Goal: Navigation & Orientation: Understand site structure

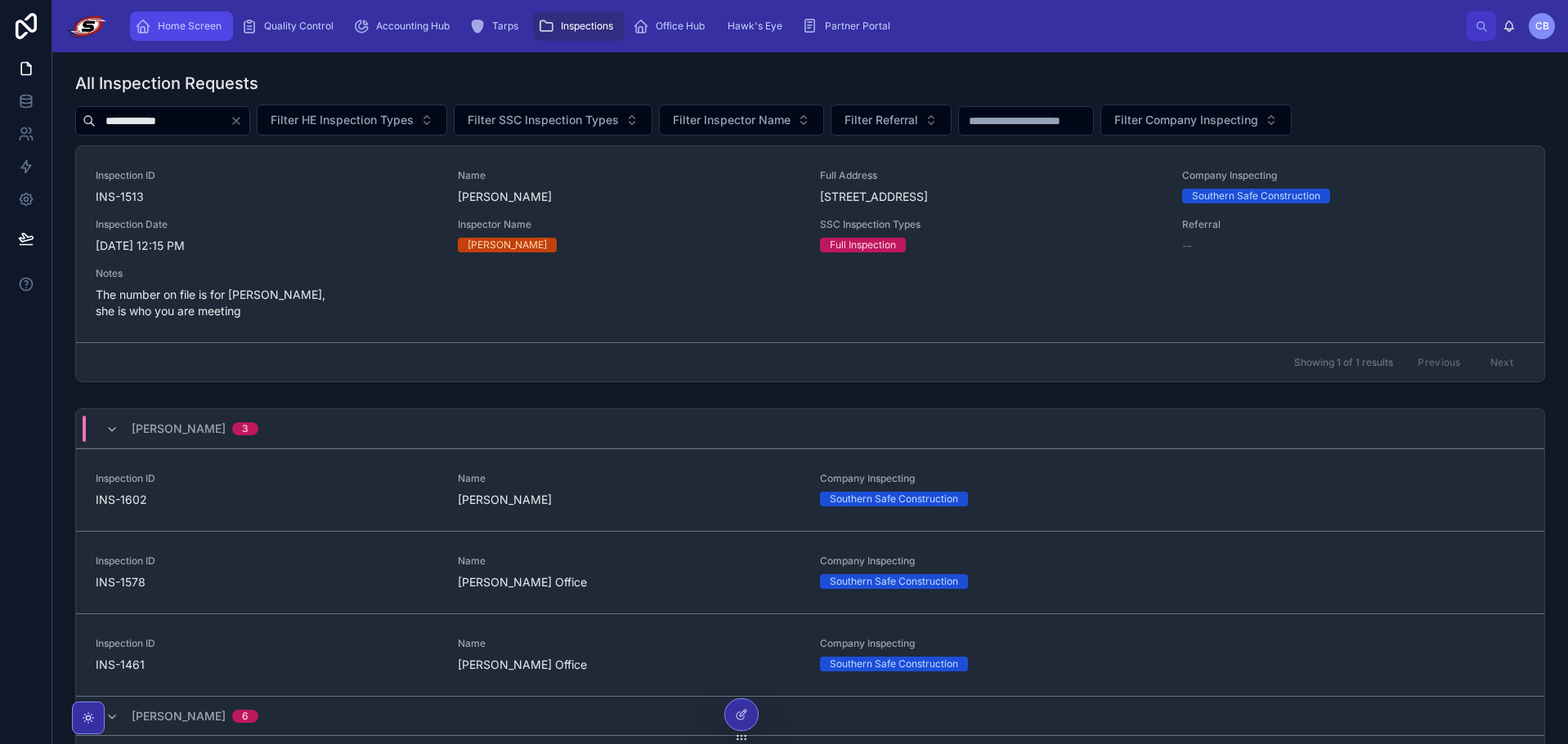
click at [212, 30] on span "Home Screen" at bounding box center [189, 26] width 64 height 13
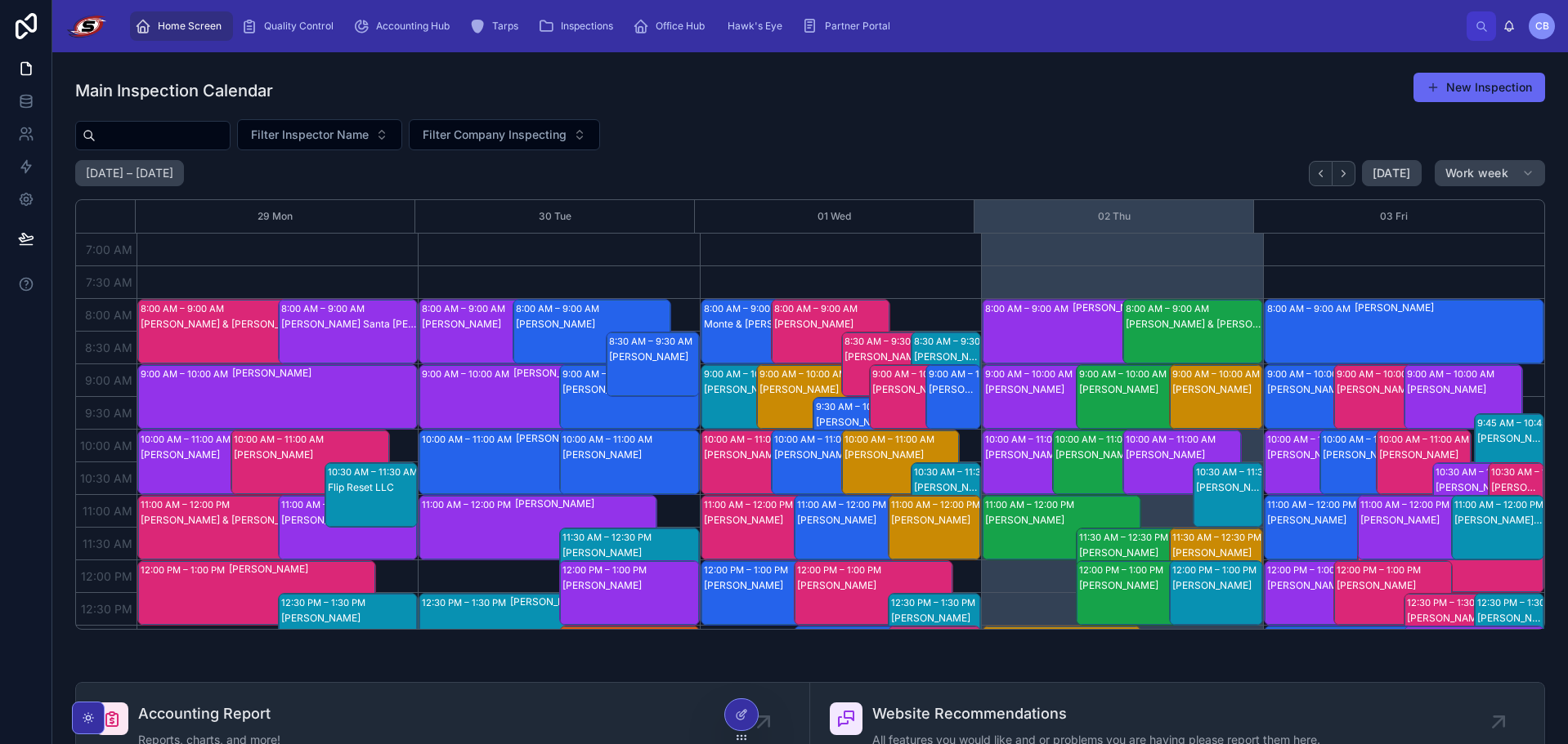
scroll to position [457, 0]
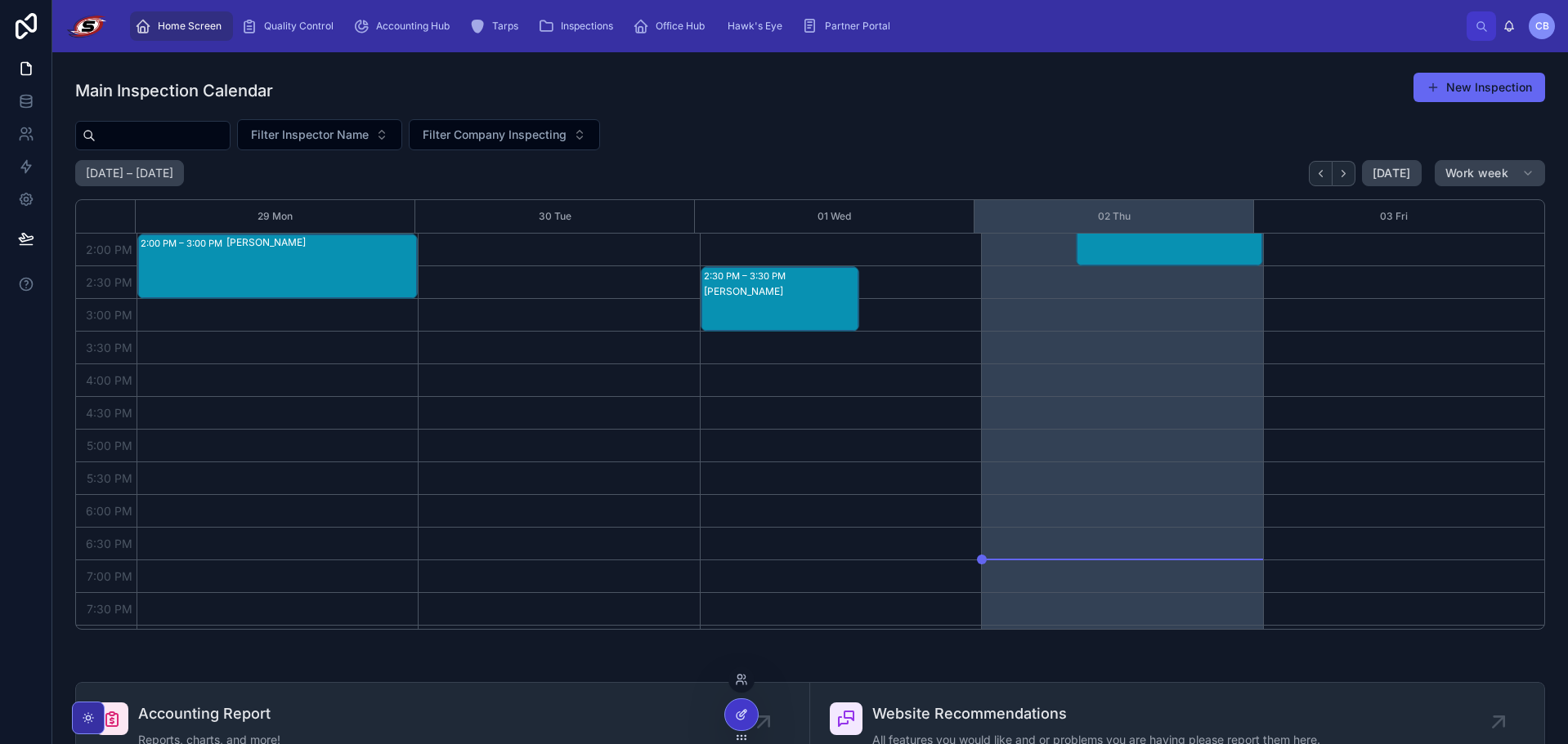
click at [753, 709] on div at bounding box center [742, 715] width 32 height 31
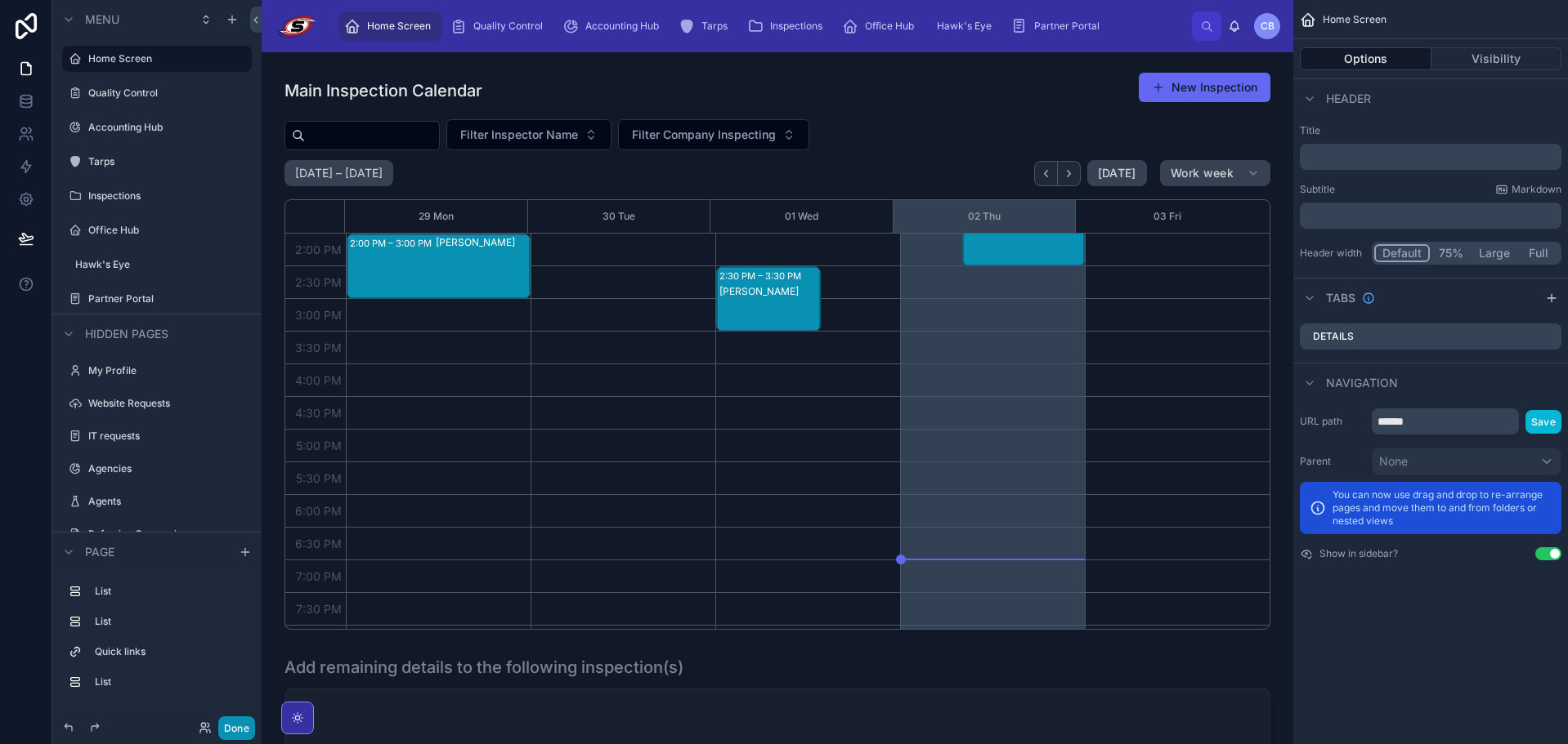
click at [248, 727] on button "Done" at bounding box center [236, 729] width 37 height 23
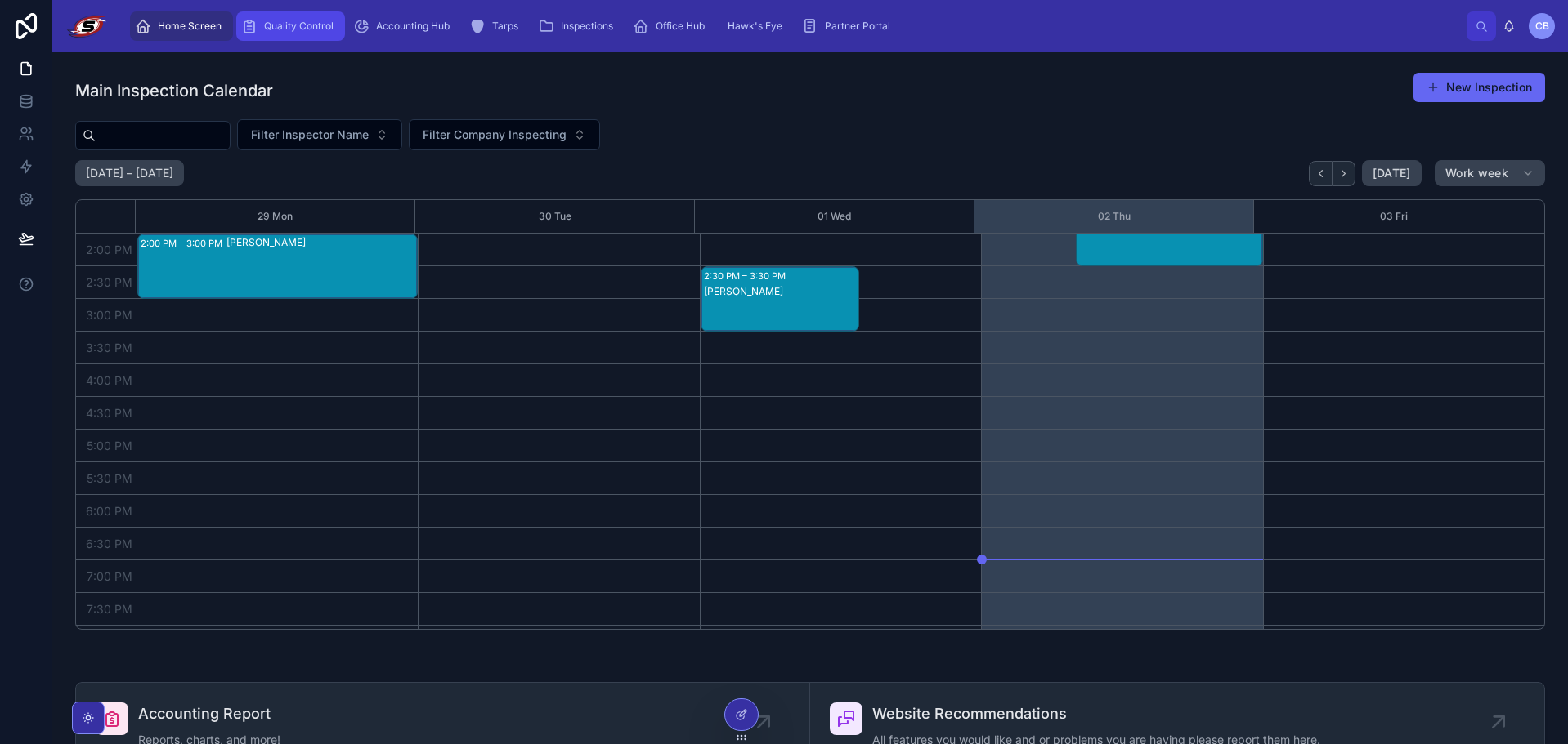
click at [291, 32] on div "Quality Control" at bounding box center [291, 25] width 99 height 26
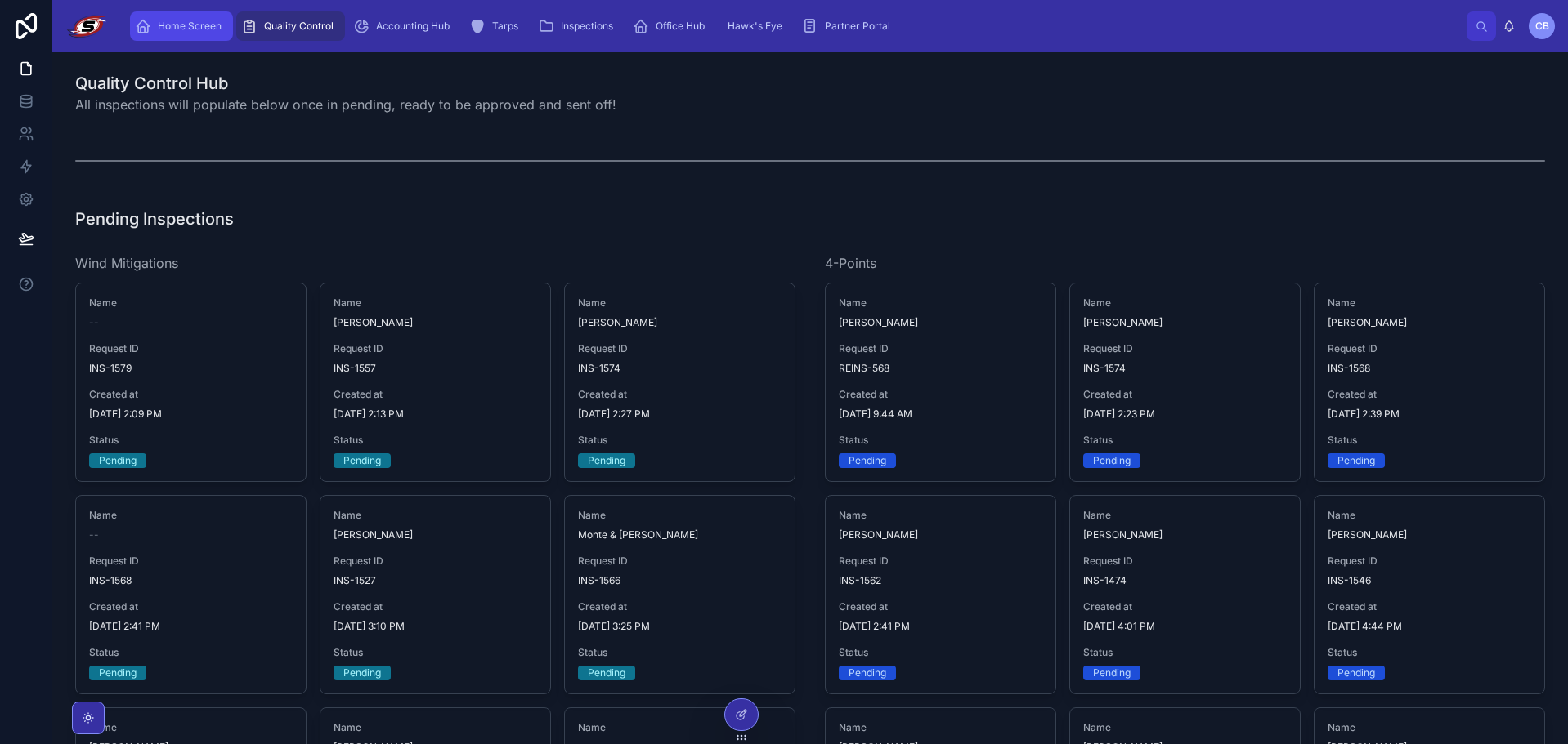
click at [208, 26] on span "Home Screen" at bounding box center [189, 26] width 64 height 13
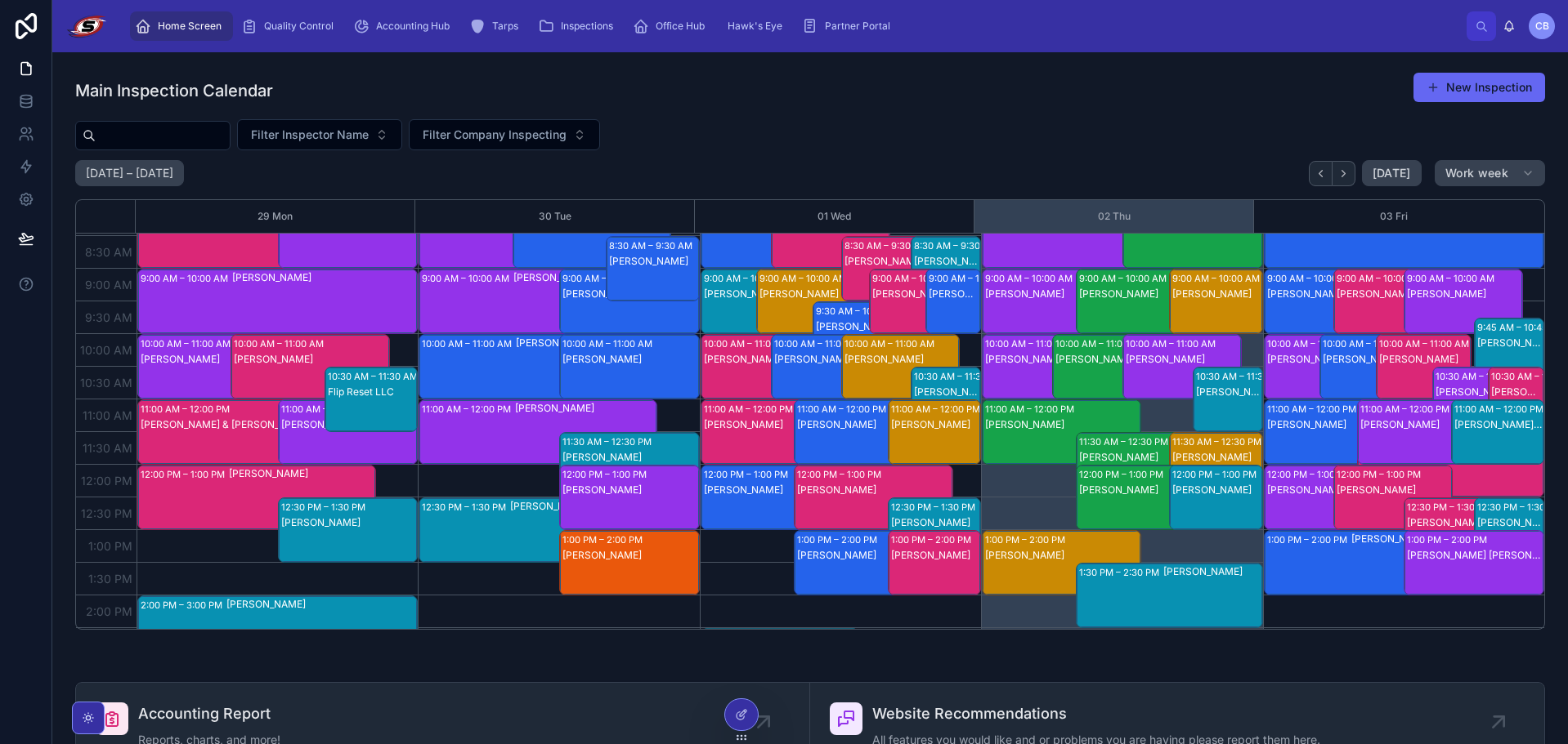
scroll to position [82, 0]
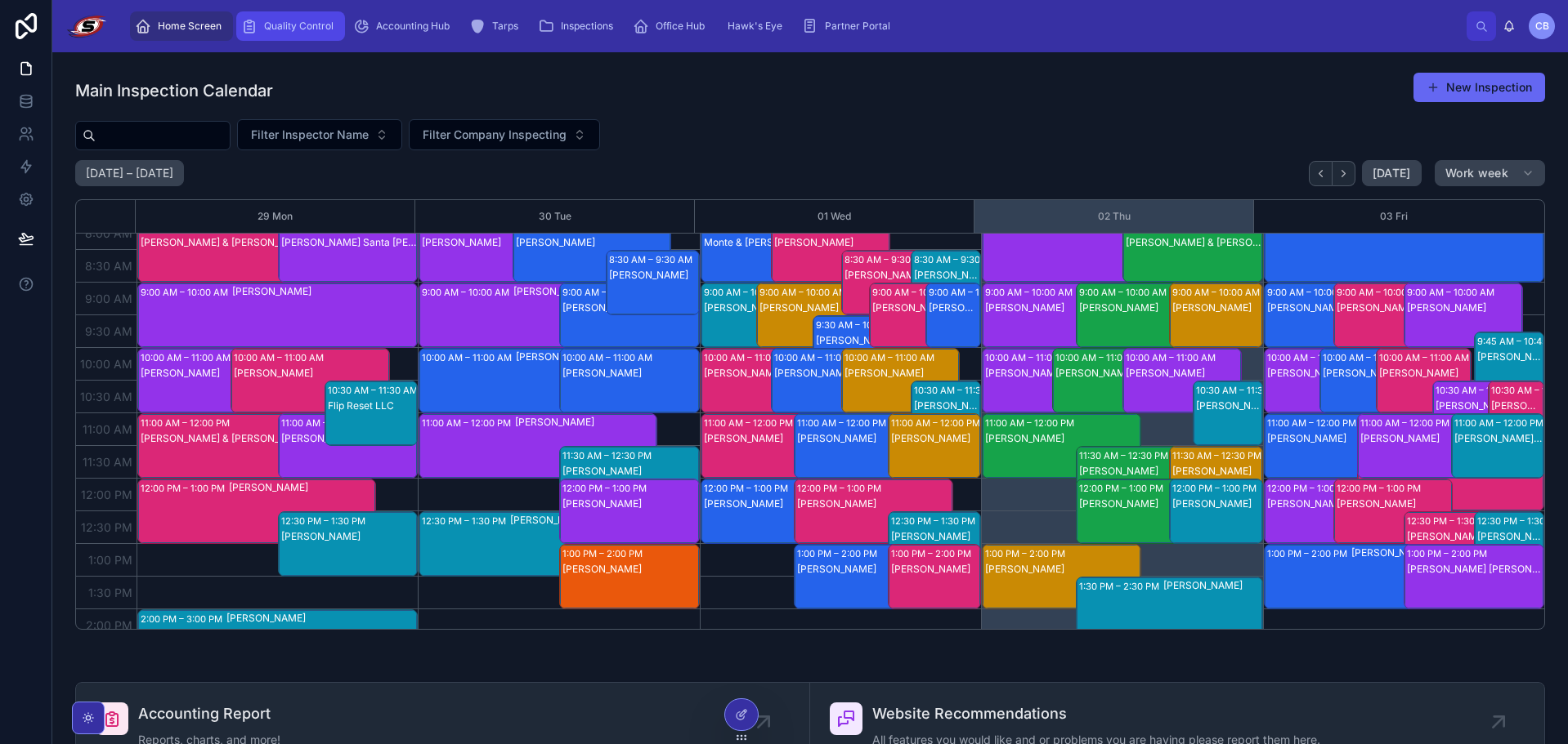
click at [268, 18] on div "Quality Control" at bounding box center [291, 25] width 99 height 26
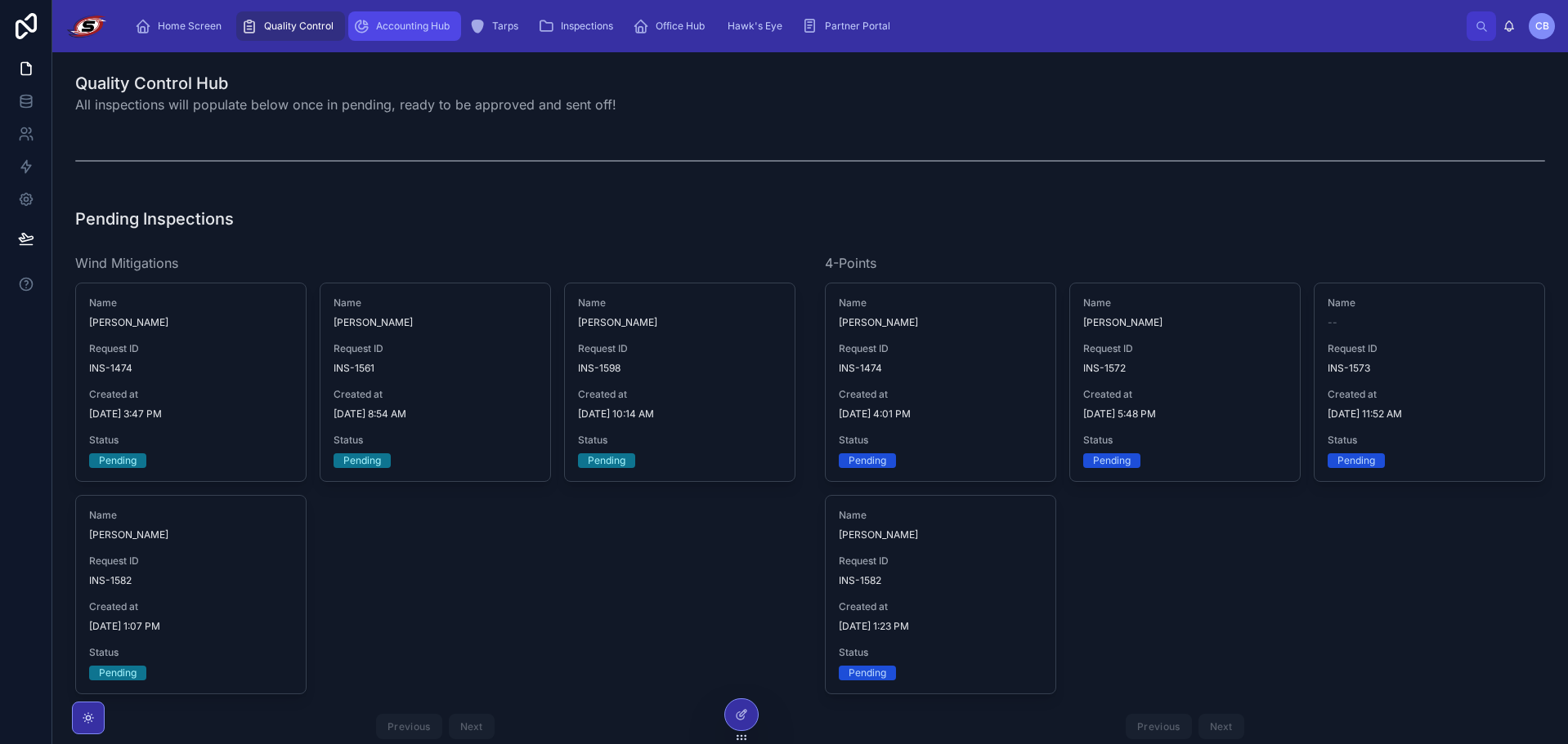
click at [428, 23] on span "Accounting Hub" at bounding box center [413, 26] width 74 height 13
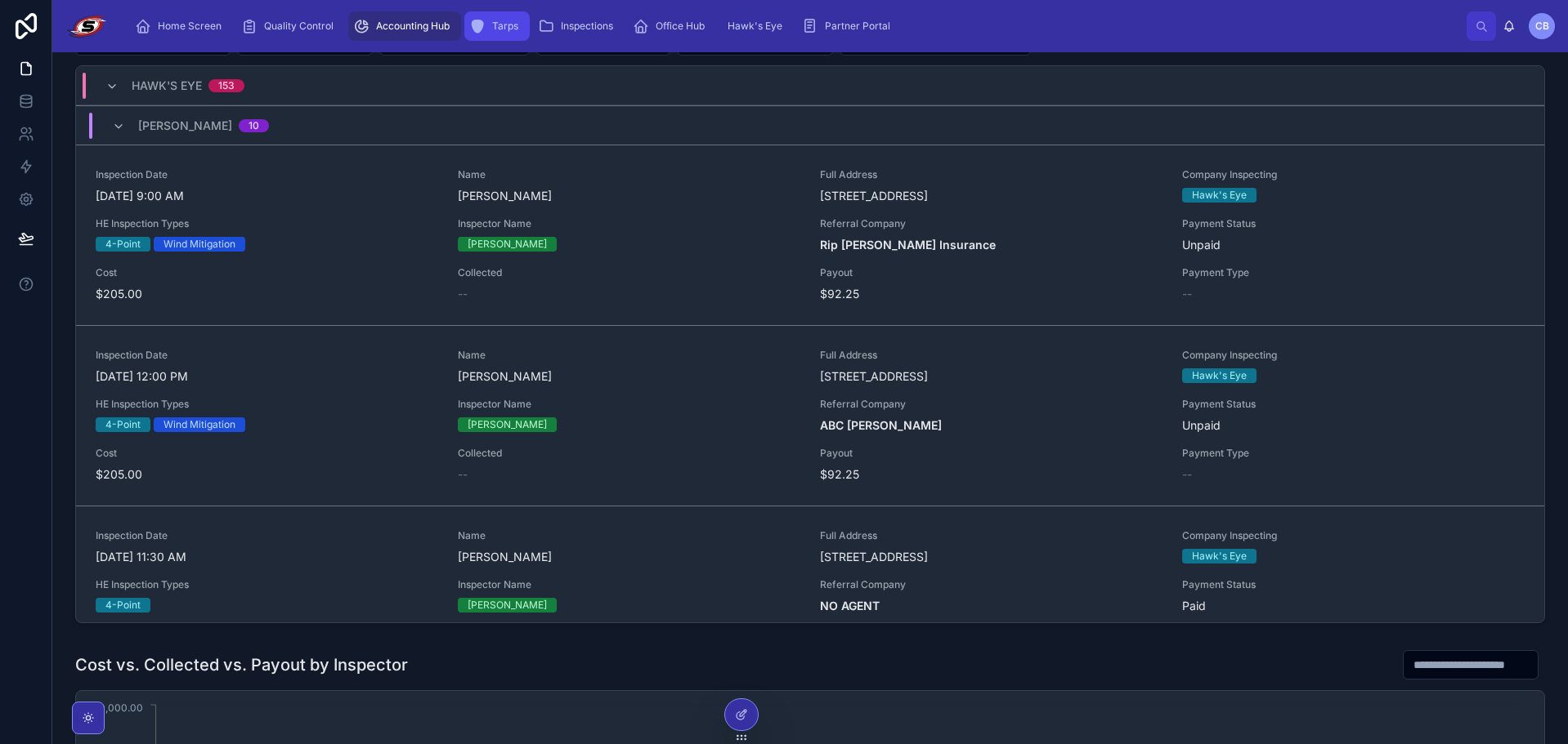
click at [493, 23] on span "Tarps" at bounding box center [504, 26] width 26 height 13
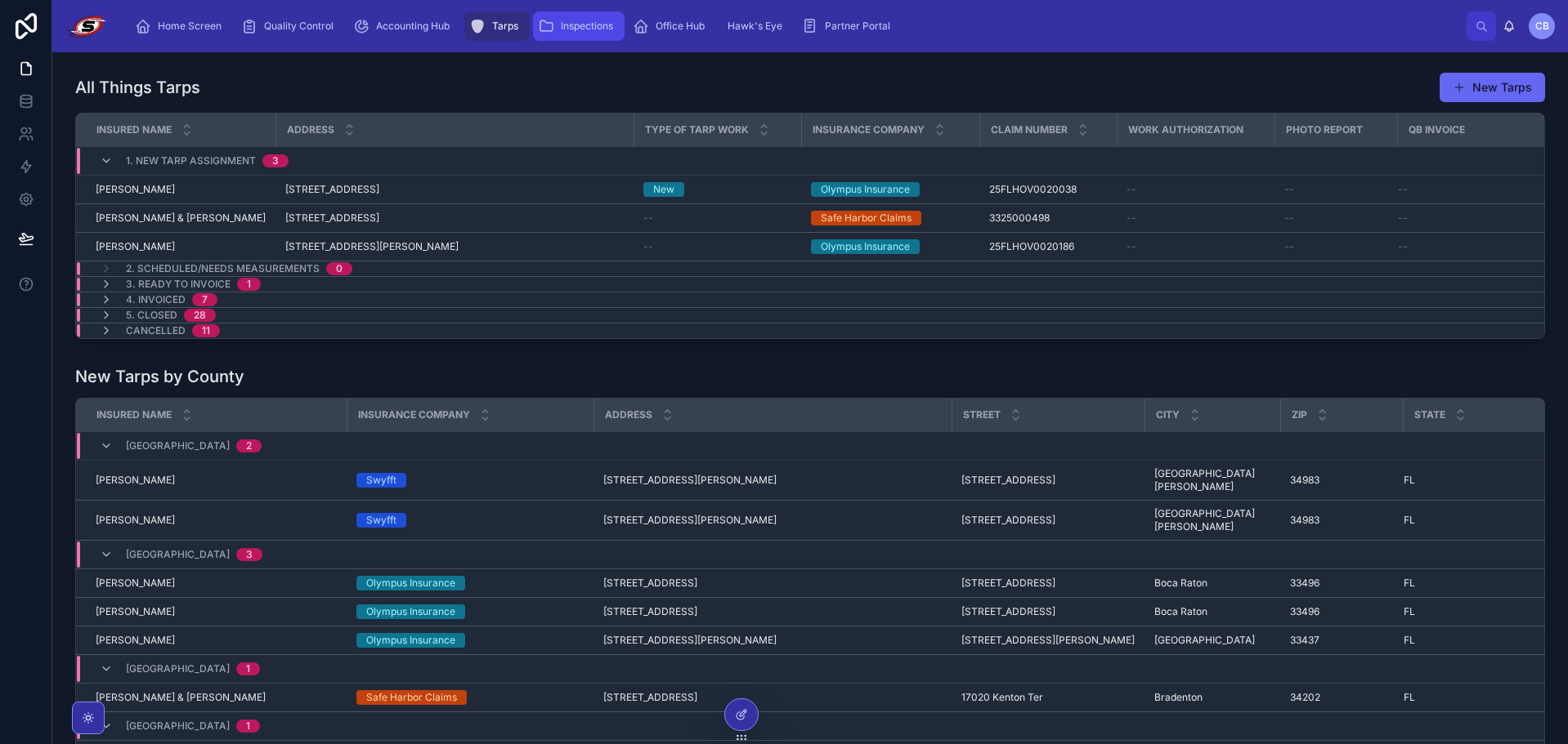
click at [565, 39] on link "Inspections" at bounding box center [578, 26] width 91 height 30
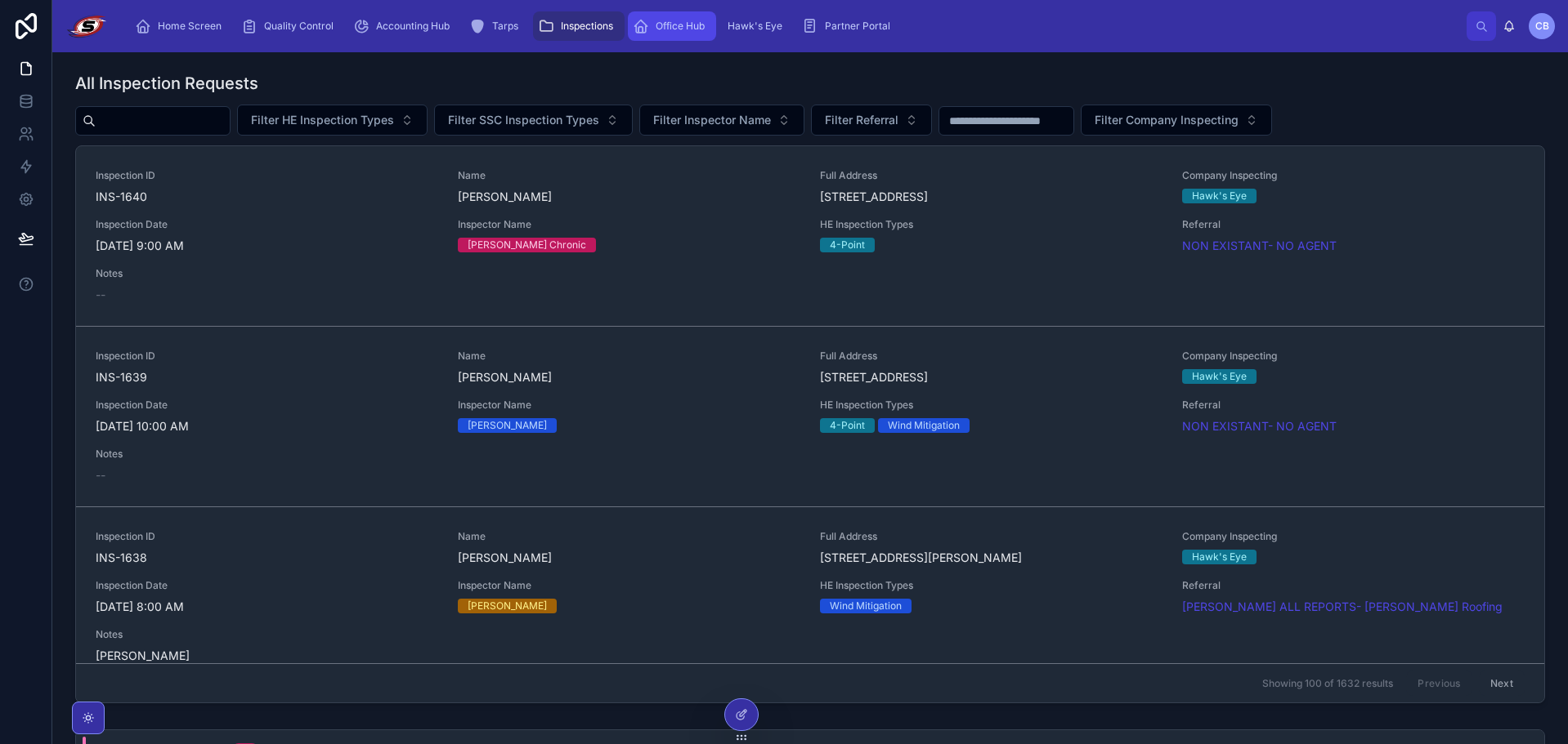
click at [672, 29] on span "Office Hub" at bounding box center [680, 26] width 49 height 13
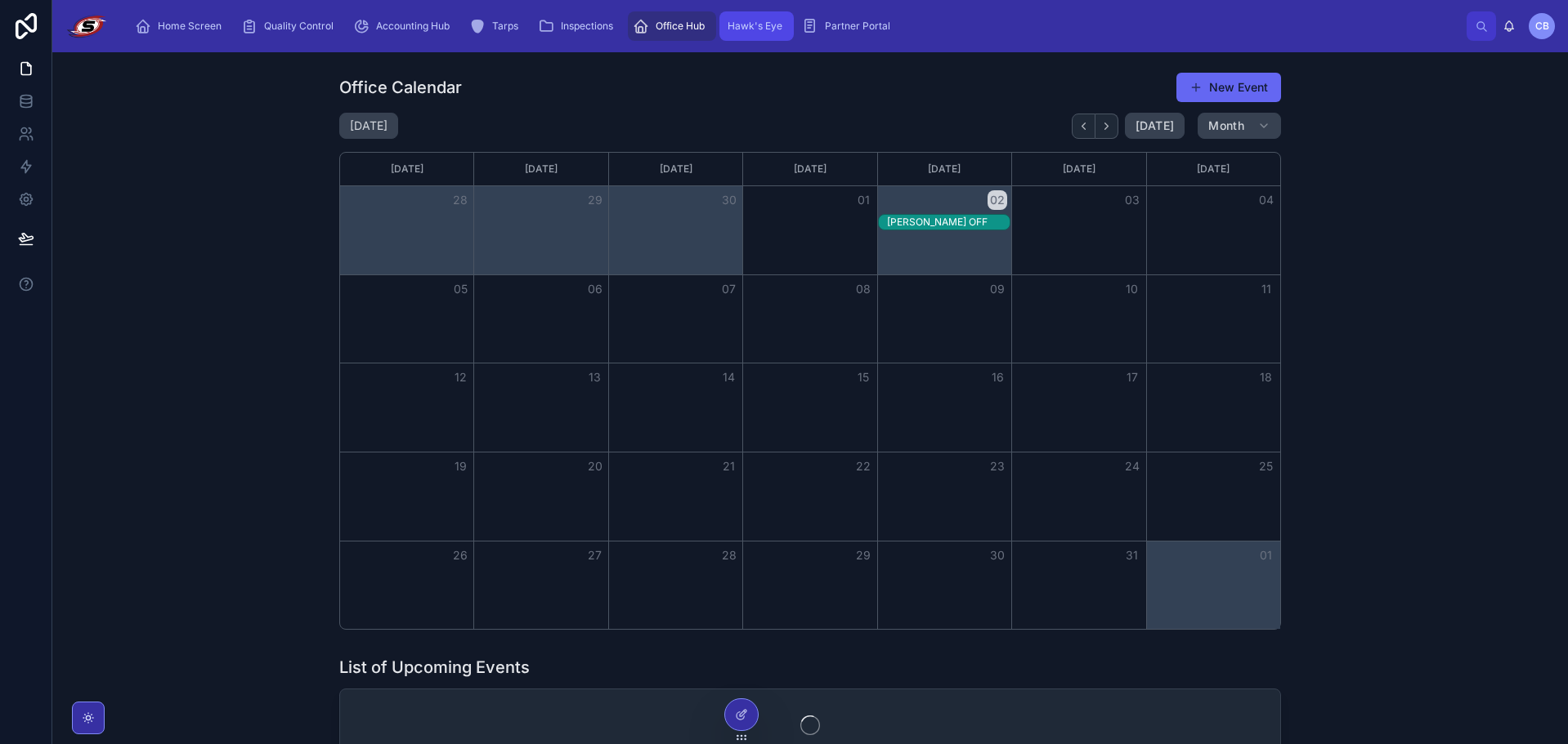
click at [745, 26] on span "Hawk's Eye" at bounding box center [754, 26] width 55 height 13
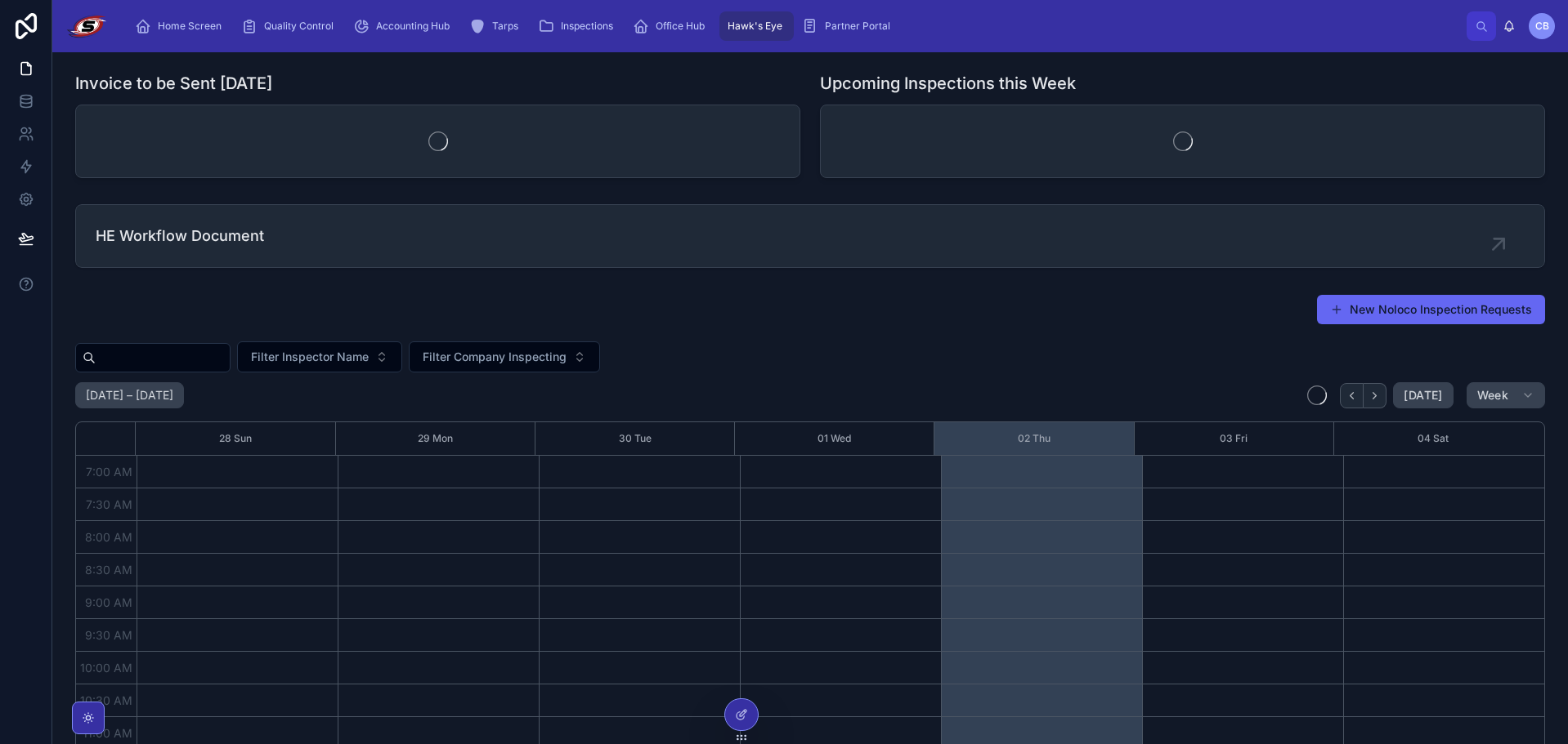
scroll to position [457, 0]
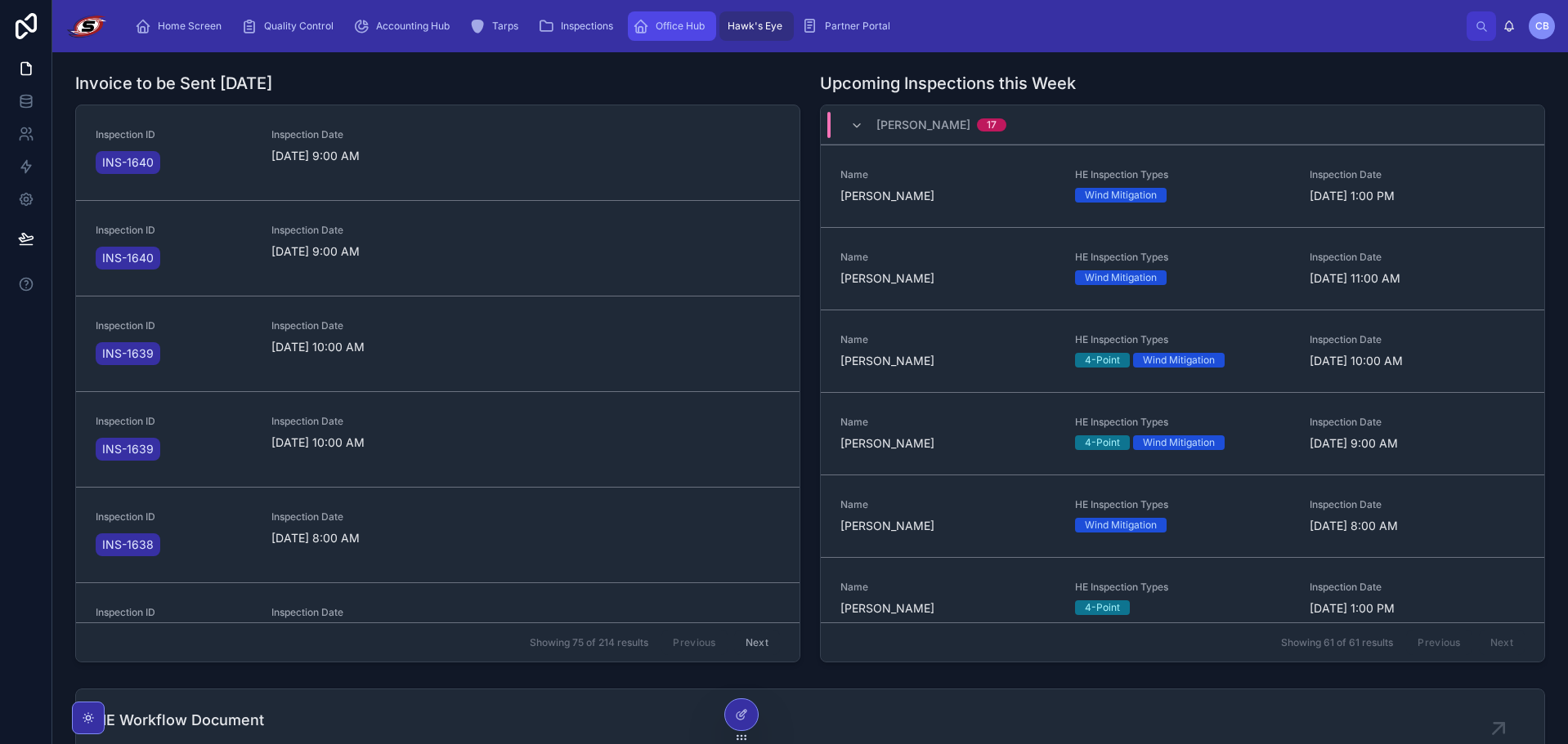
click at [675, 18] on div "Office Hub" at bounding box center [671, 25] width 78 height 26
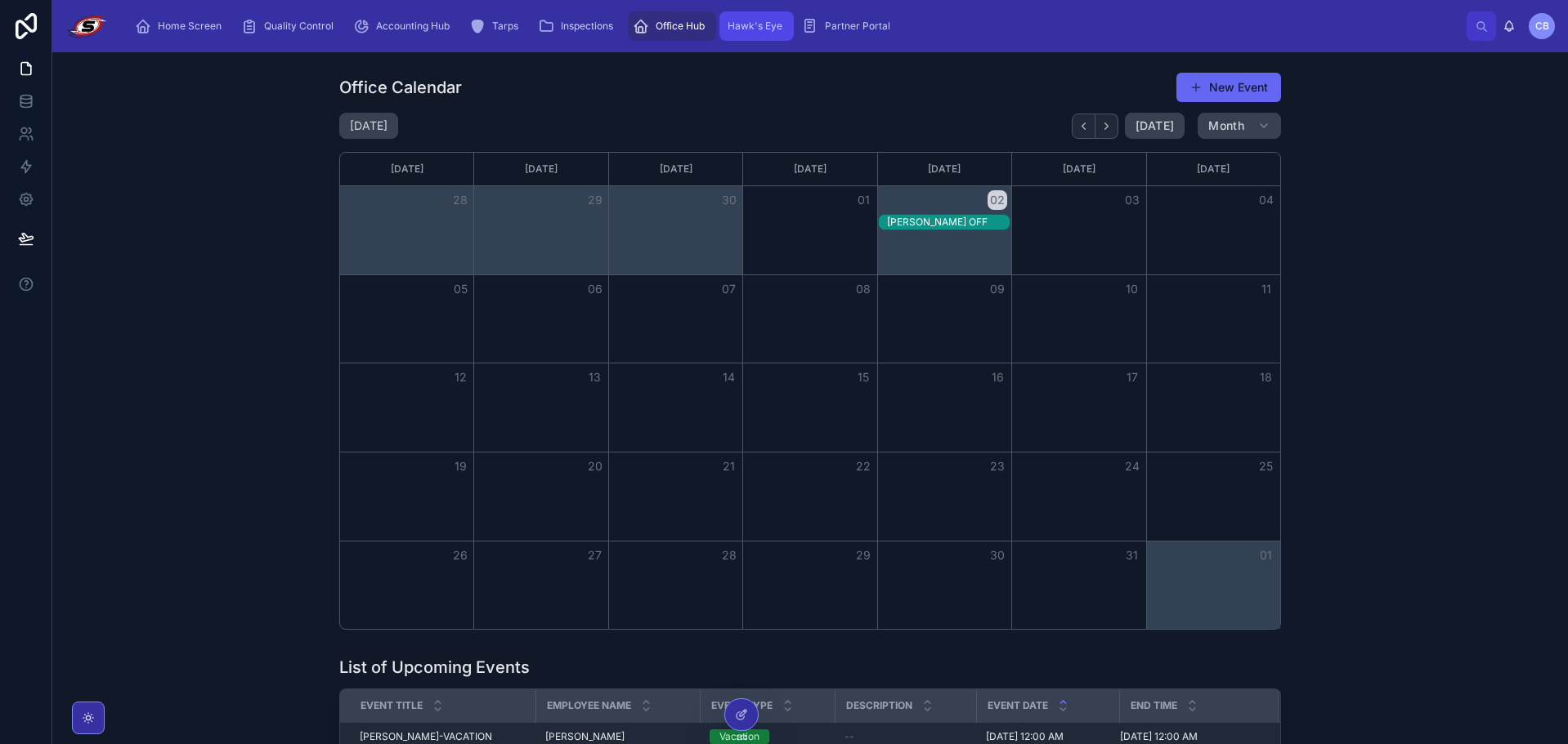
click at [794, 27] on link "Hawk's Eye" at bounding box center [756, 26] width 74 height 30
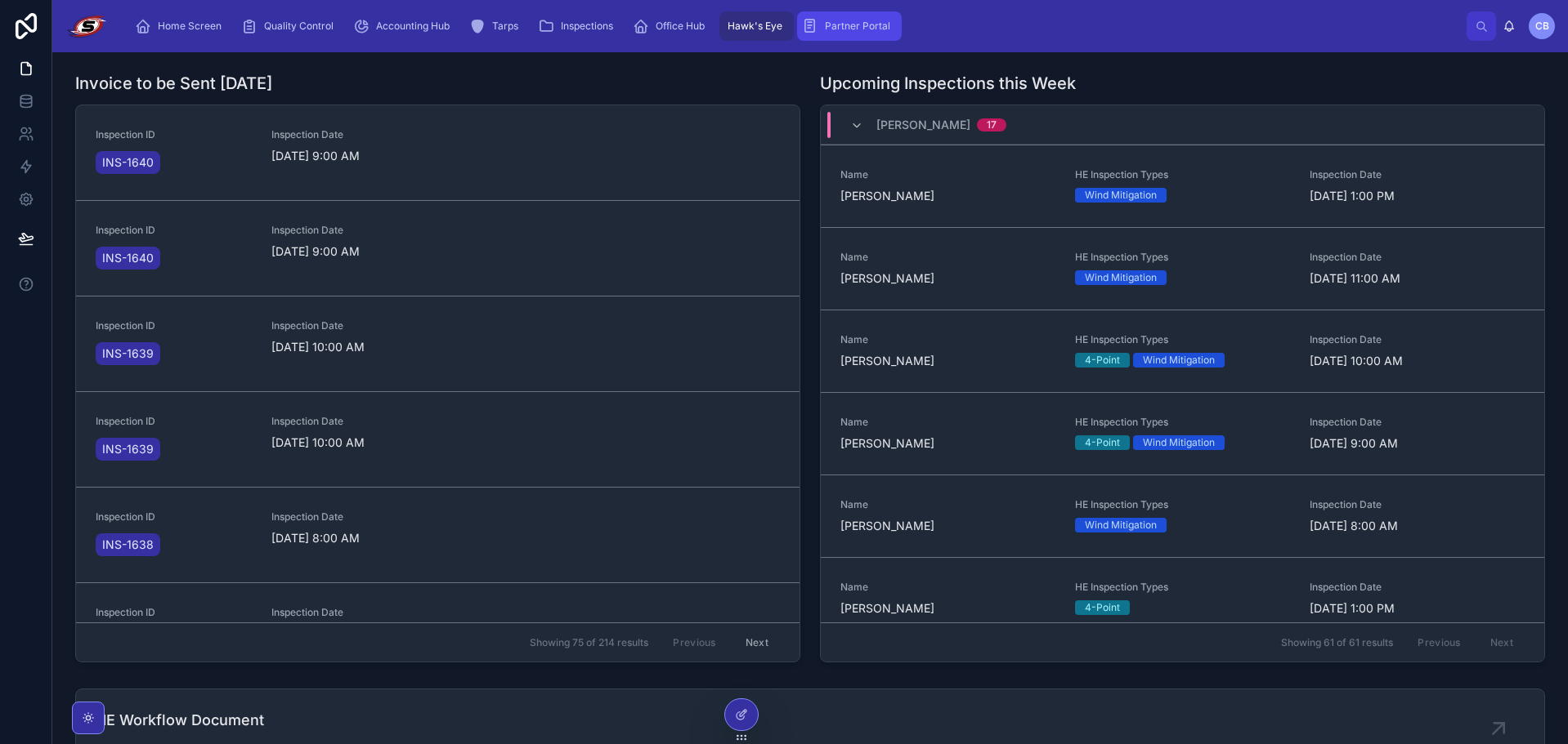
click at [861, 28] on span "Partner Portal" at bounding box center [857, 26] width 65 height 13
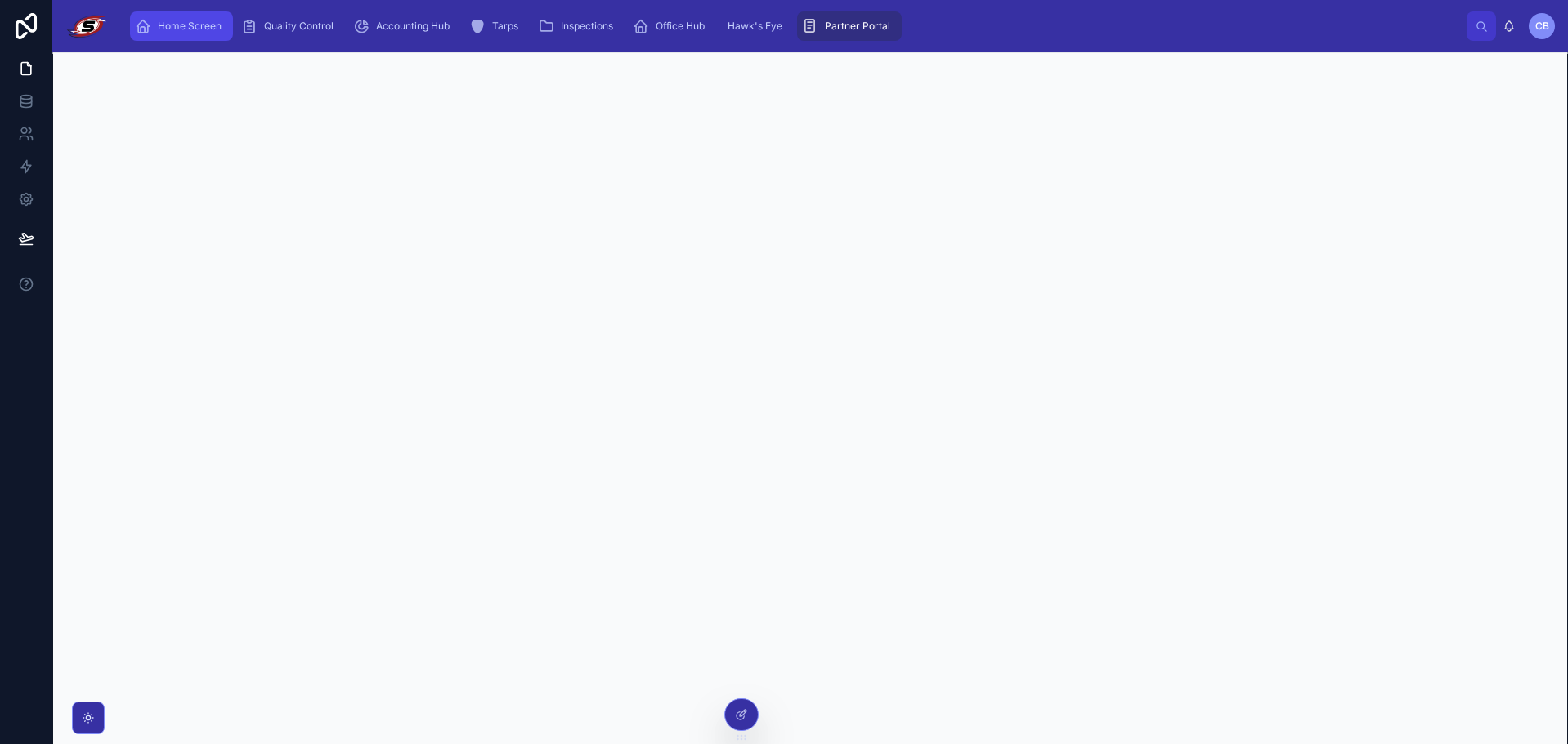
click at [161, 22] on span "Home Screen" at bounding box center [189, 26] width 64 height 13
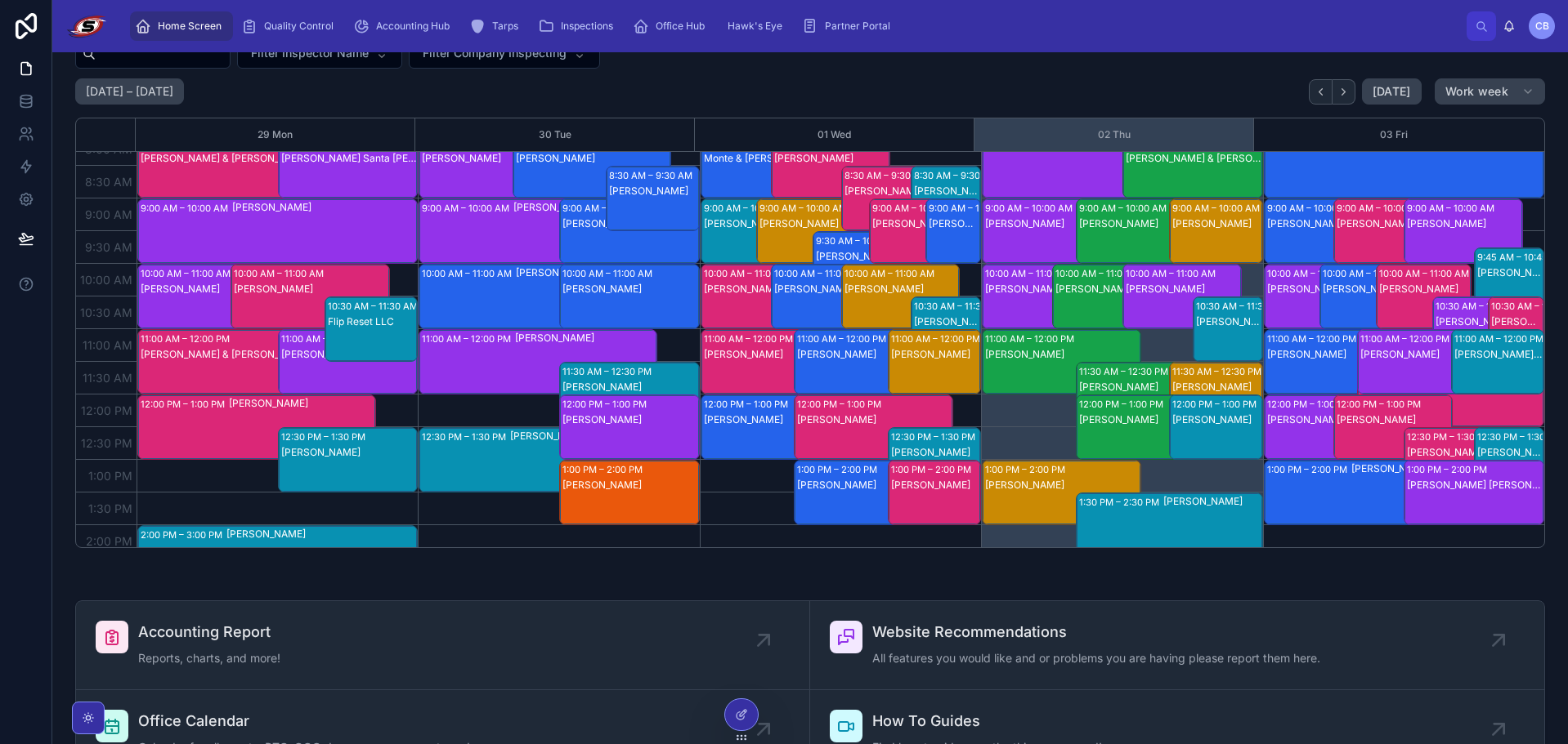
scroll to position [95, 0]
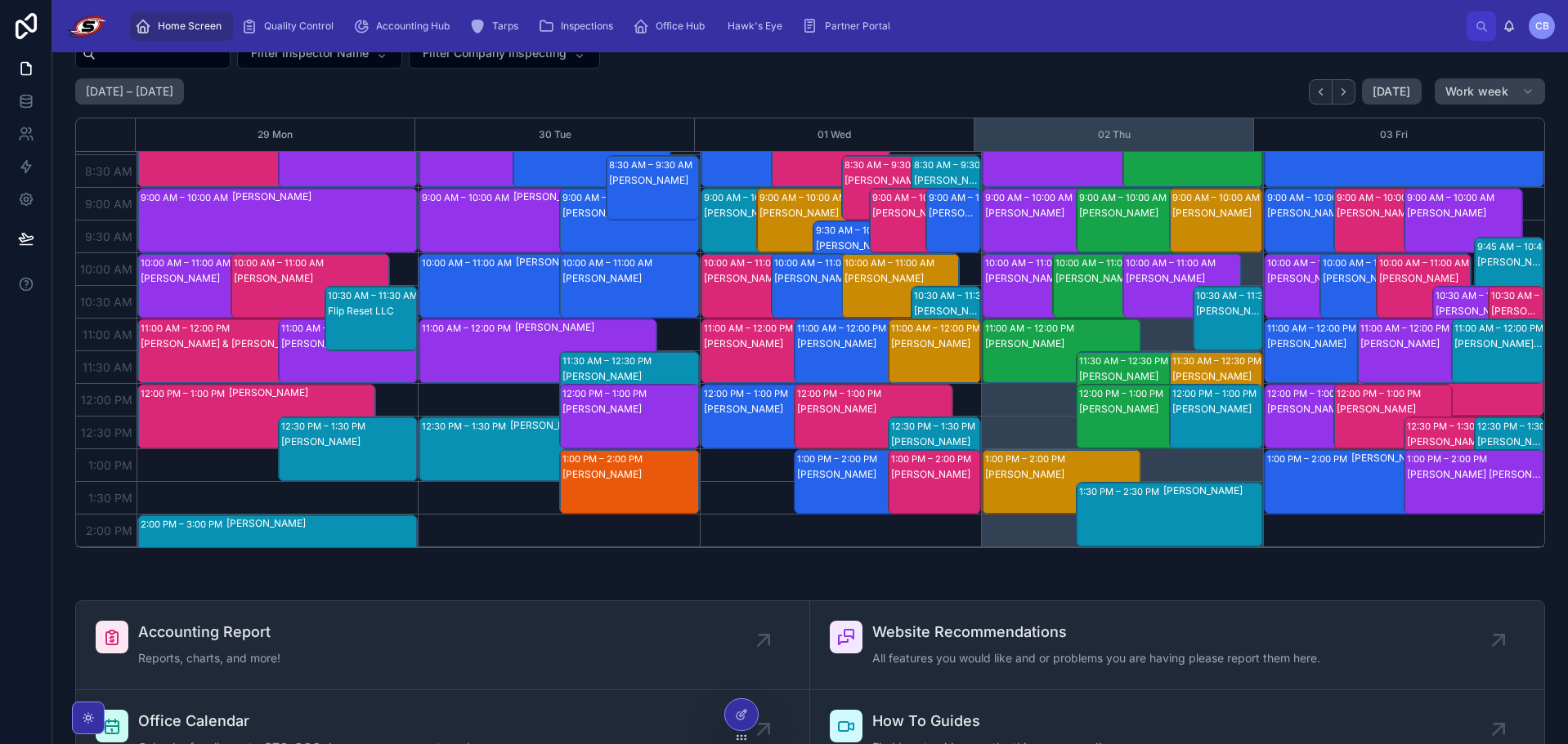
click at [1092, 25] on div "Home Screen Quality Control Accounting Hub Tarps Inspections Office Hub Hawk's …" at bounding box center [794, 26] width 1345 height 36
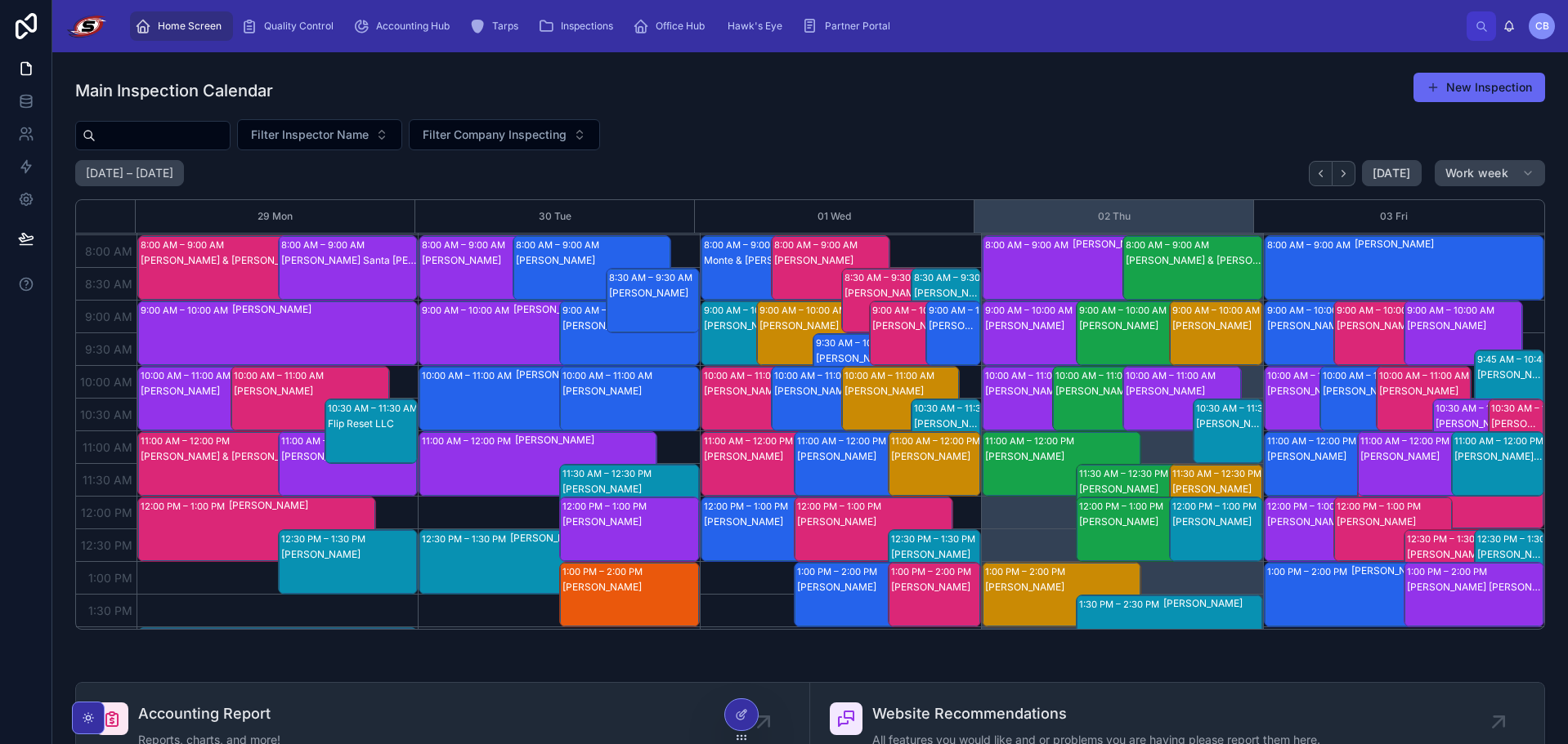
scroll to position [67, 0]
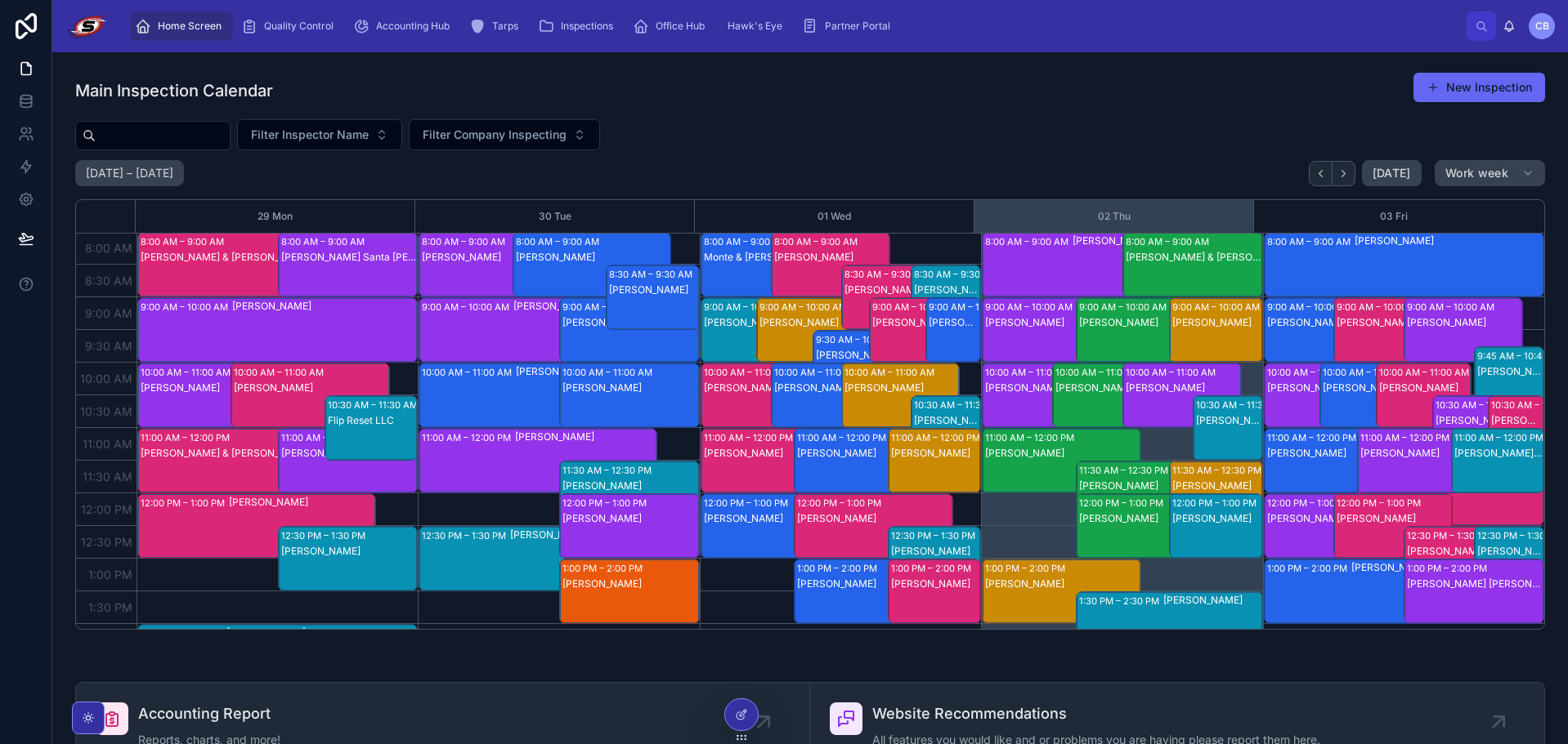
click at [1366, 21] on div "Home Screen Quality Control Accounting Hub Tarps Inspections Office Hub Hawk's …" at bounding box center [794, 26] width 1345 height 36
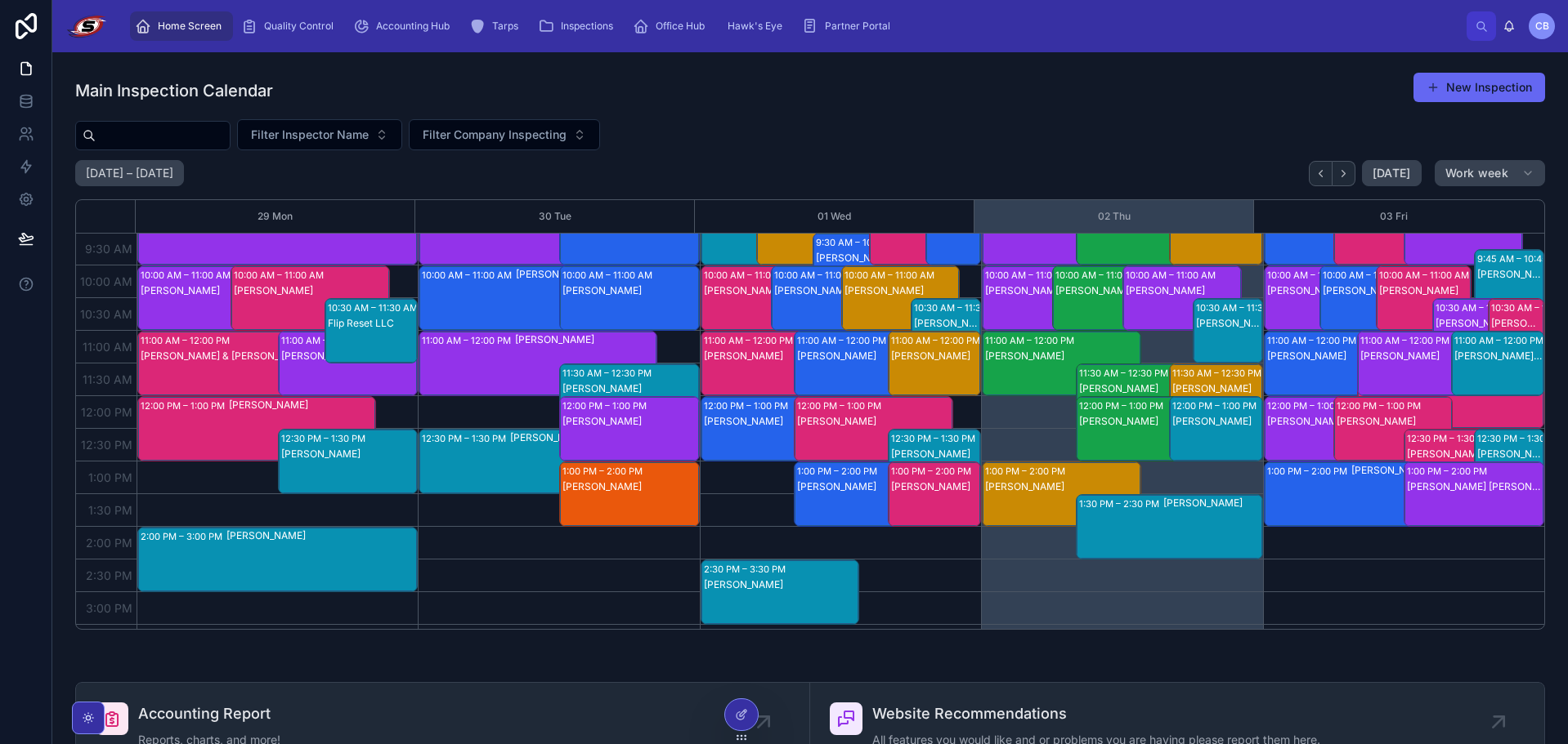
scroll to position [163, 0]
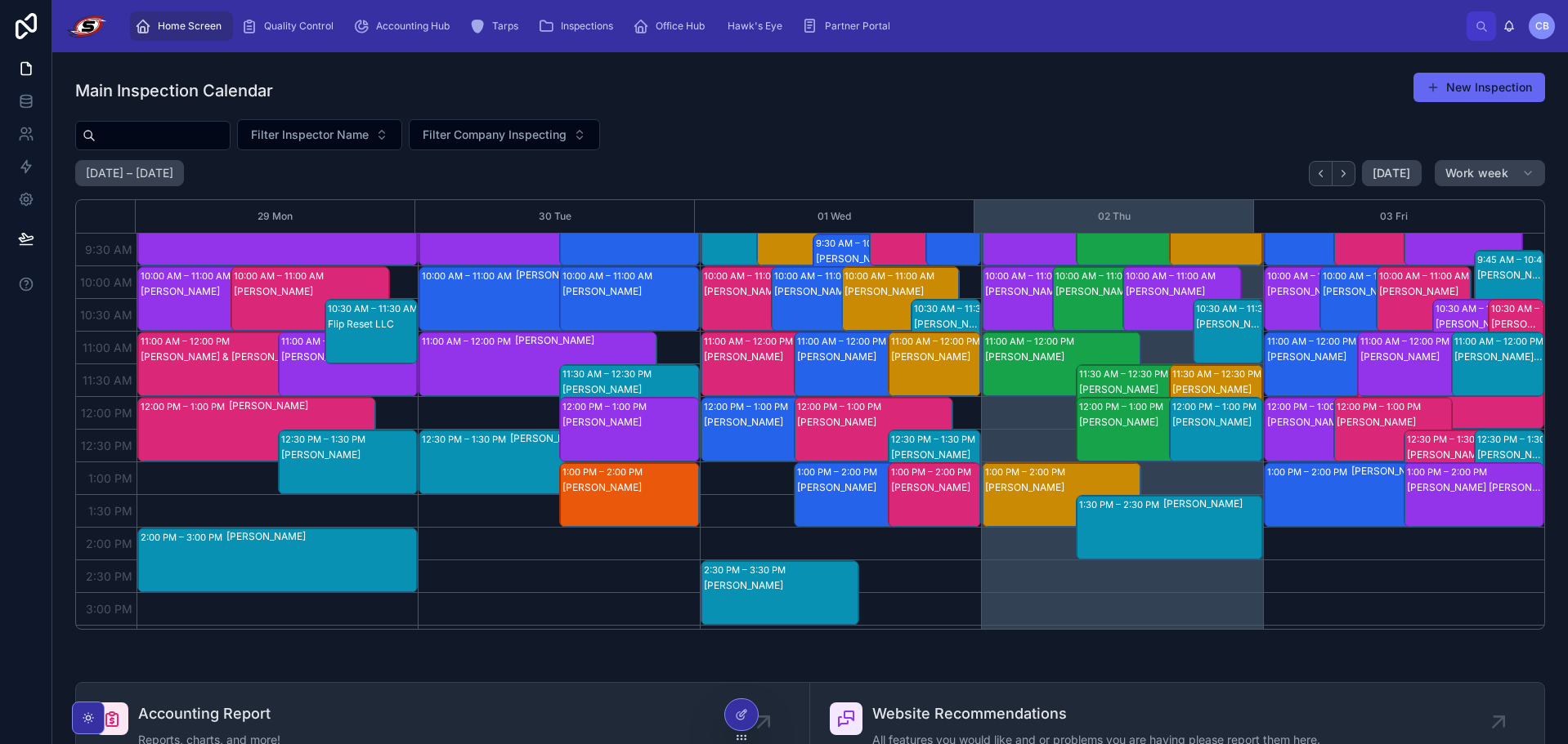
click at [429, 73] on div "Main Inspection Calendar New Inspection" at bounding box center [809, 91] width 1470 height 38
